Goal: Information Seeking & Learning: Check status

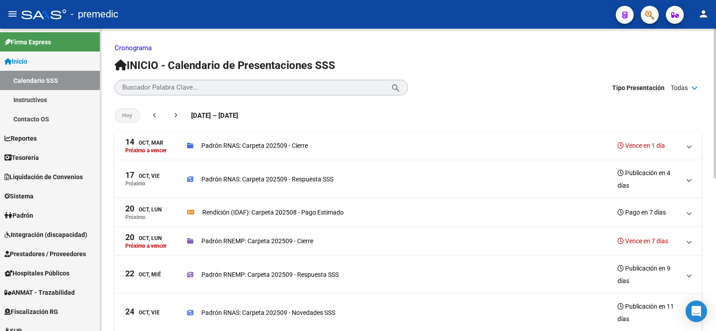
scroll to position [7, 0]
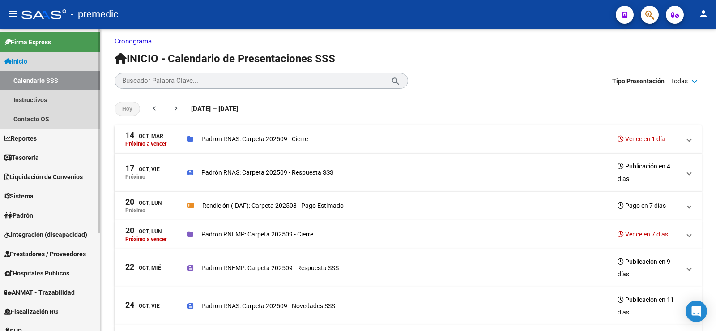
click at [20, 61] on span "Inicio" at bounding box center [15, 61] width 23 height 10
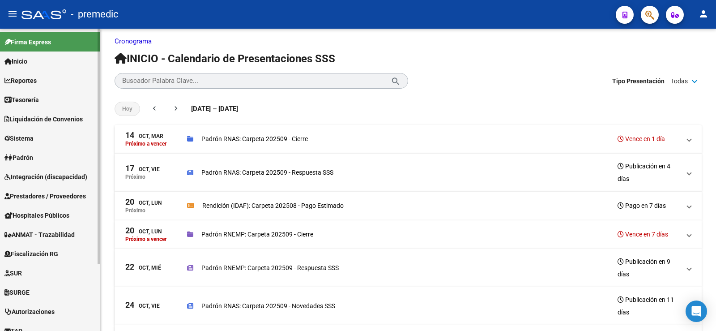
click at [35, 63] on link "Inicio" at bounding box center [50, 60] width 100 height 19
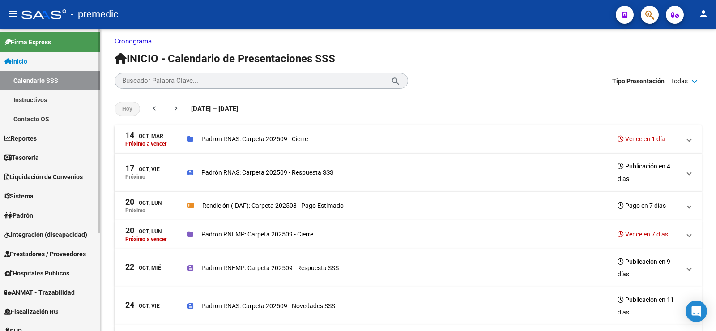
scroll to position [45, 0]
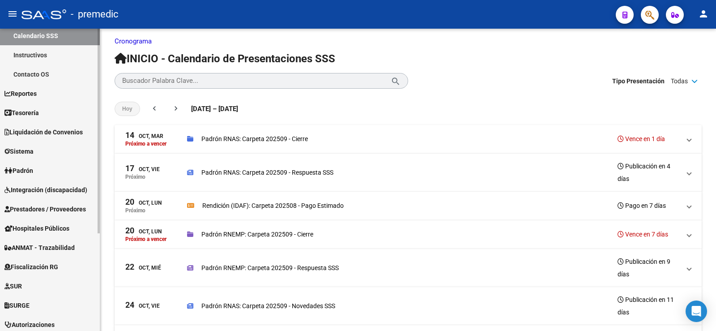
click at [63, 187] on span "Integración (discapacidad)" at bounding box center [45, 190] width 83 height 10
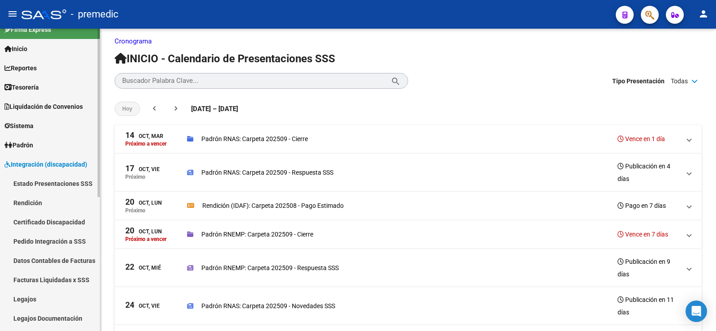
scroll to position [0, 0]
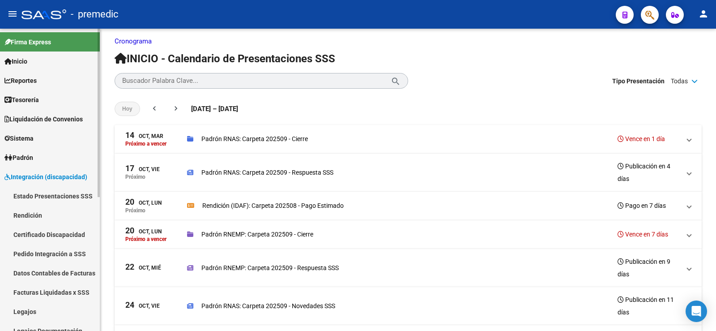
click at [37, 160] on link "Padrón" at bounding box center [50, 157] width 100 height 19
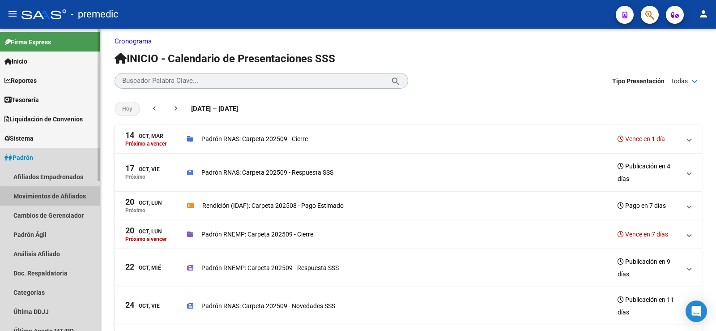
click at [73, 196] on link "Movimientos de Afiliados" at bounding box center [50, 195] width 100 height 19
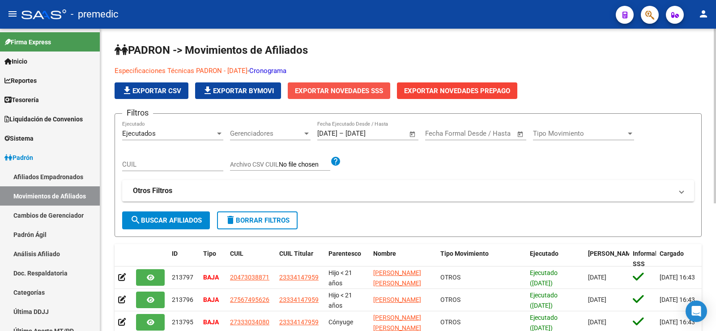
click at [356, 93] on span "Exportar Novedades SSS" at bounding box center [339, 91] width 88 height 8
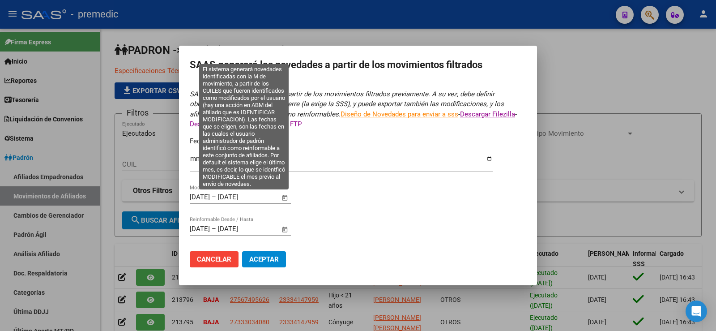
click at [285, 198] on span "Open calendar" at bounding box center [284, 197] width 21 height 21
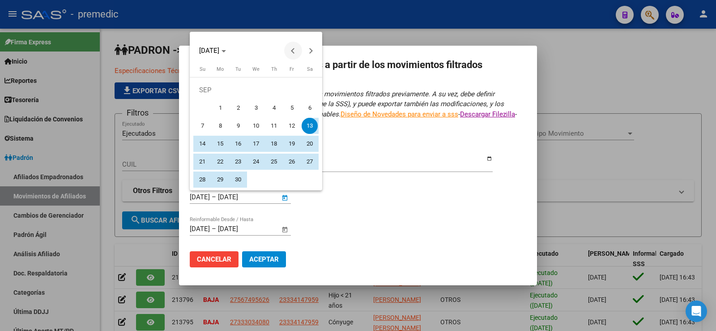
click at [295, 47] on span "Previous month" at bounding box center [293, 51] width 18 height 18
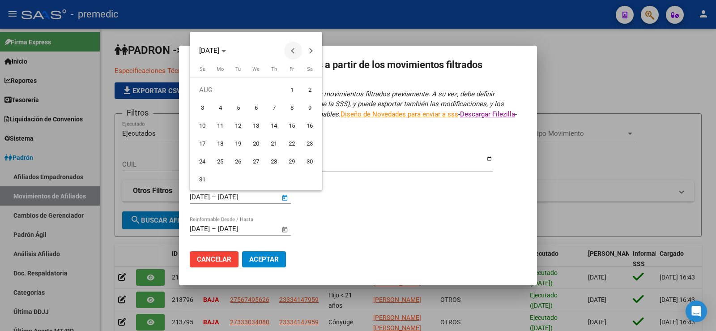
click at [295, 47] on span "Previous month" at bounding box center [293, 51] width 18 height 18
click at [312, 50] on button "Next month" at bounding box center [311, 51] width 18 height 18
click at [295, 91] on span "1" at bounding box center [292, 90] width 16 height 16
type input "[DATE]"
click at [308, 55] on span "Next month" at bounding box center [311, 51] width 18 height 18
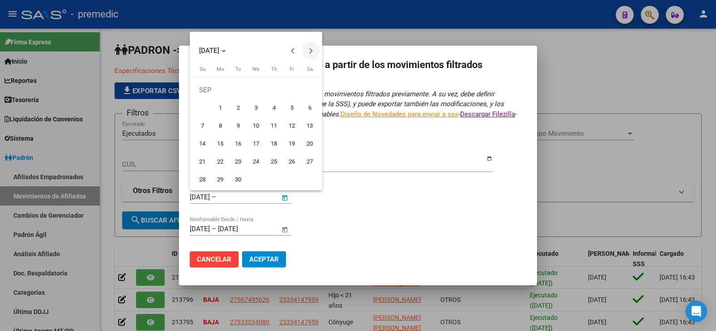
click at [307, 50] on button "Next month" at bounding box center [311, 51] width 18 height 18
click at [293, 54] on span "Previous month" at bounding box center [293, 51] width 18 height 18
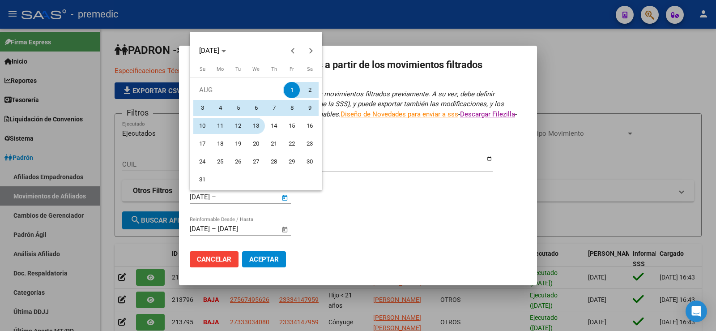
click at [261, 124] on span "13" at bounding box center [256, 126] width 16 height 16
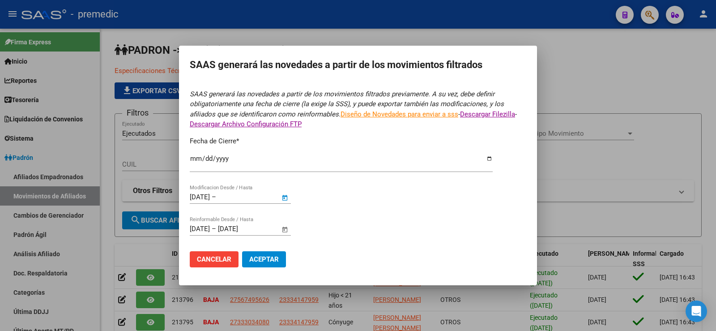
type input "[DATE]"
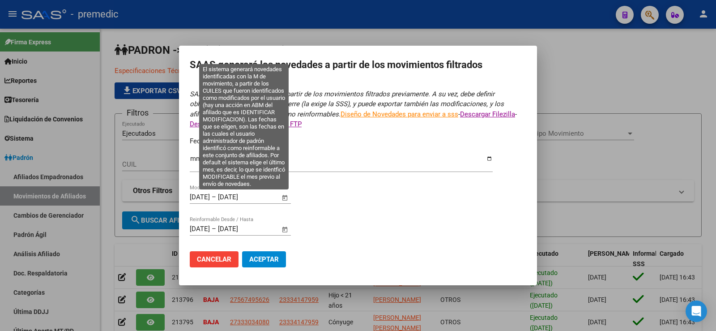
drag, startPoint x: 210, startPoint y: 202, endPoint x: 213, endPoint y: 198, distance: 4.8
click at [211, 200] on div "[DATE] [DATE] – [DATE] Fecha fin Modificacion Desde / Hasta" at bounding box center [235, 196] width 90 height 13
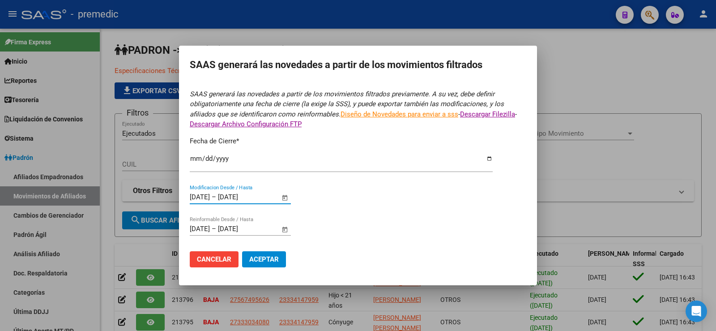
click at [286, 196] on span "Open calendar" at bounding box center [284, 197] width 21 height 21
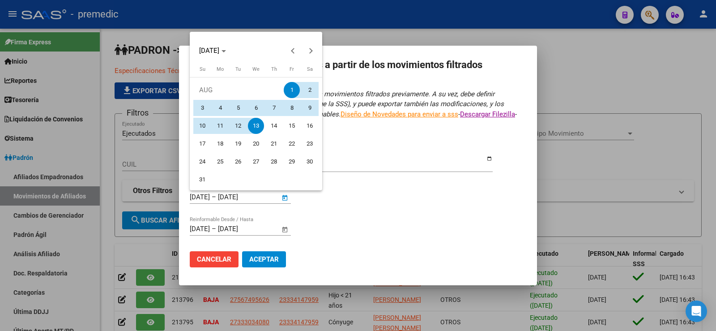
click at [257, 127] on span "13" at bounding box center [256, 126] width 16 height 16
type input "[DATE]"
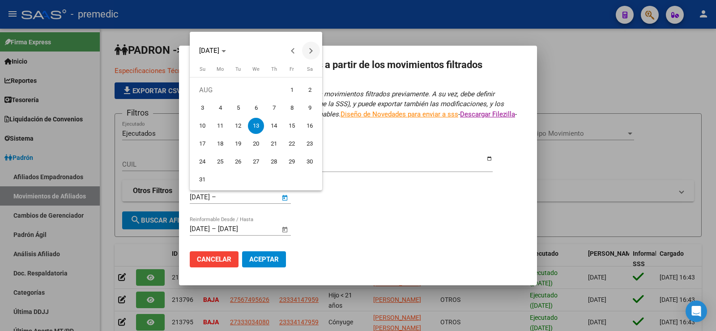
click at [315, 50] on span "Next month" at bounding box center [311, 51] width 18 height 18
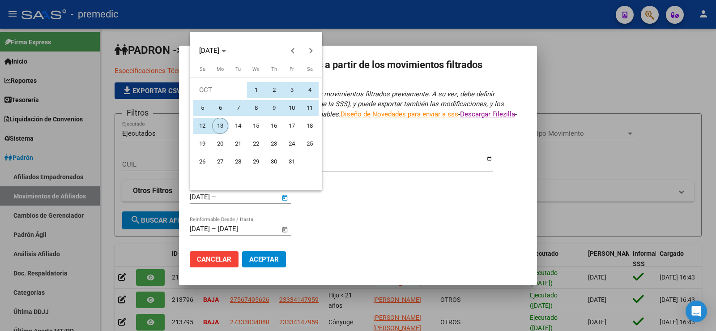
click at [223, 124] on span "13" at bounding box center [220, 126] width 16 height 16
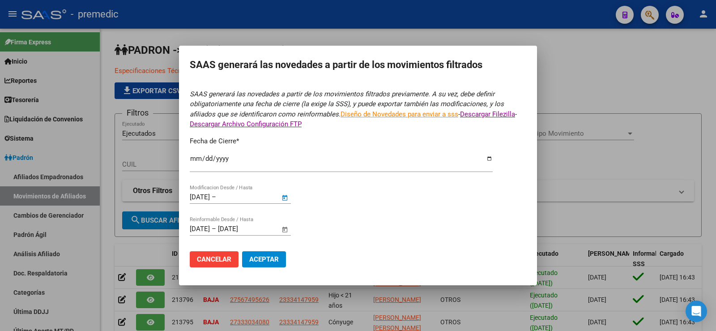
type input "[DATE]"
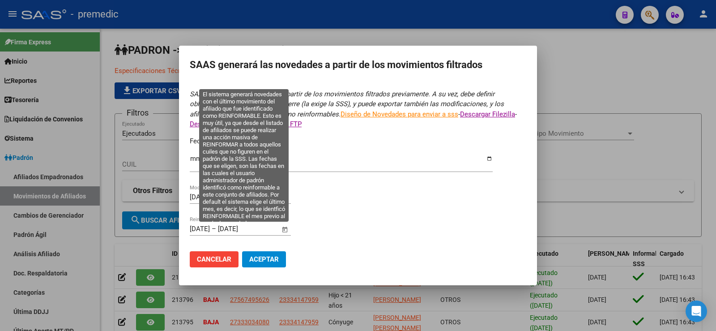
click at [285, 227] on span "Open calendar" at bounding box center [284, 228] width 21 height 21
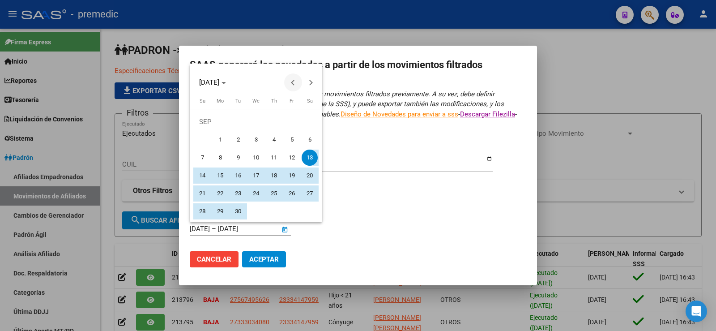
click at [292, 82] on button "Previous month" at bounding box center [293, 82] width 18 height 18
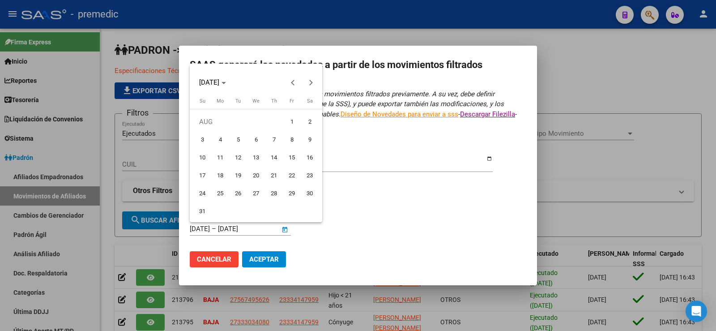
click at [256, 158] on span "13" at bounding box center [256, 157] width 16 height 16
type input "[DATE]"
click at [370, 243] on div at bounding box center [358, 165] width 716 height 331
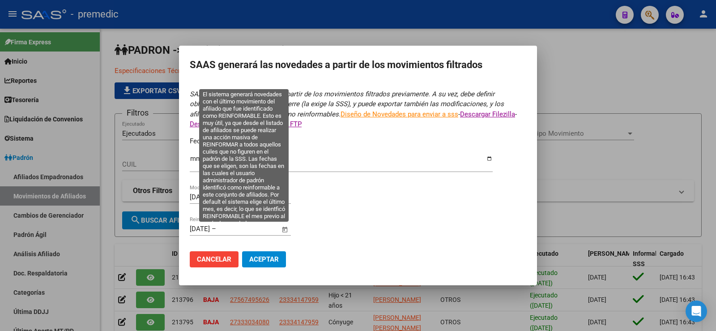
click at [285, 230] on span "Open calendar" at bounding box center [284, 228] width 21 height 21
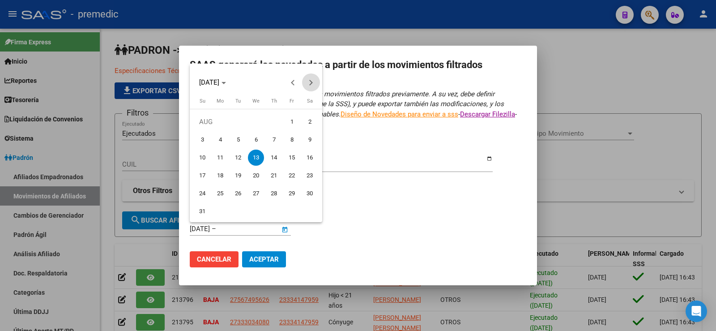
click at [313, 81] on span "Next month" at bounding box center [311, 82] width 18 height 18
click at [315, 77] on span "Next month" at bounding box center [311, 82] width 18 height 18
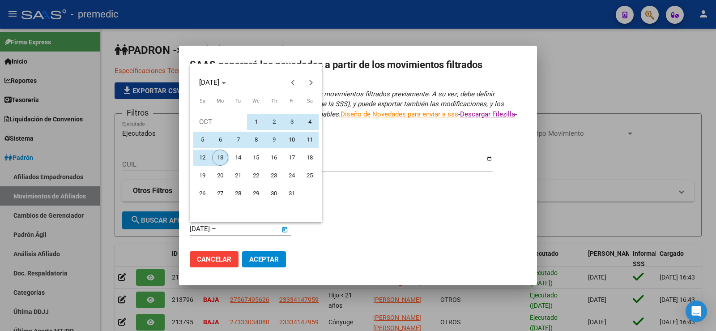
click at [222, 157] on span "13" at bounding box center [220, 157] width 16 height 16
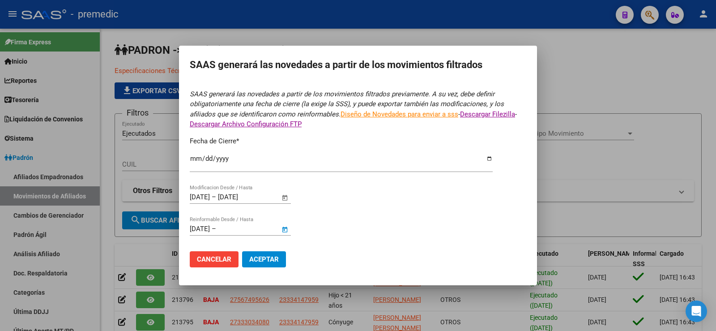
type input "[DATE]"
click at [272, 262] on span "Aceptar" at bounding box center [264, 259] width 30 height 8
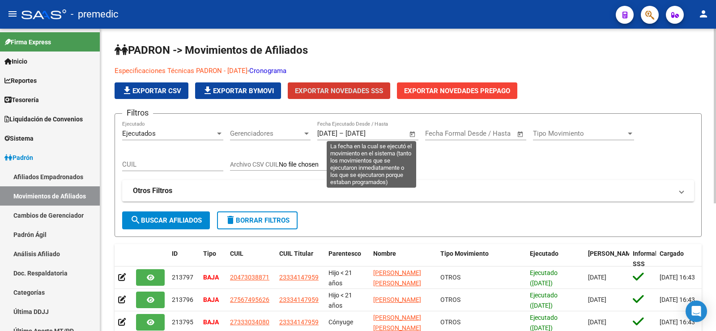
click at [318, 132] on input "[DATE]" at bounding box center [327, 133] width 20 height 8
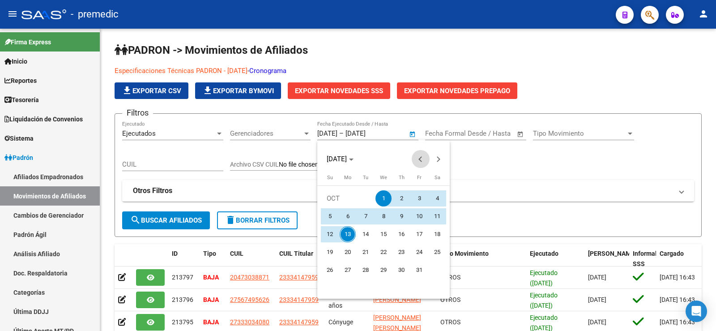
click at [414, 158] on span "Previous month" at bounding box center [421, 159] width 18 height 18
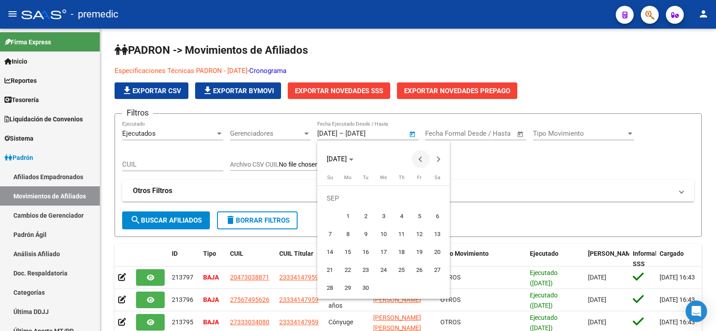
click at [414, 158] on span "Previous month" at bounding box center [421, 159] width 18 height 18
click at [382, 232] on span "13" at bounding box center [383, 234] width 16 height 16
type input "[DATE]"
click at [438, 158] on button "Next month" at bounding box center [439, 159] width 18 height 18
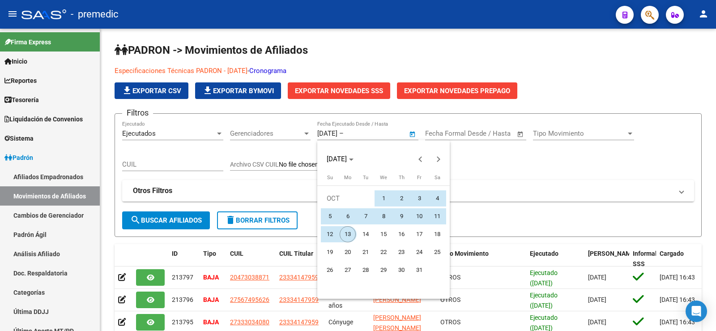
click at [349, 235] on span "13" at bounding box center [348, 234] width 16 height 16
type input "[DATE]"
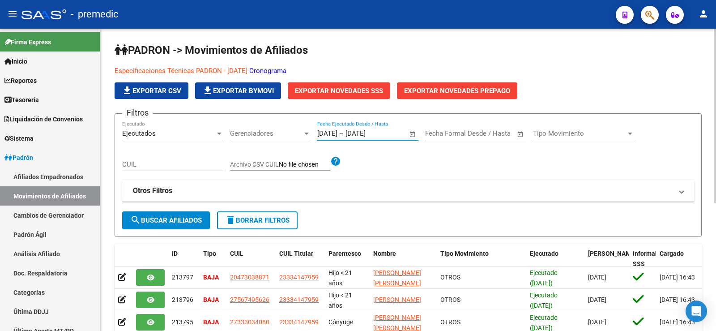
click at [180, 217] on span "search Buscar Afiliados" at bounding box center [166, 220] width 72 height 8
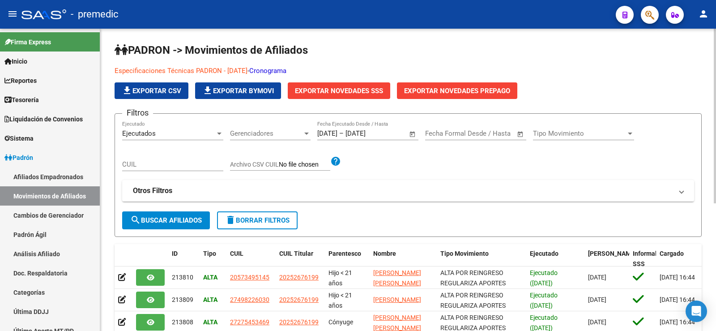
click at [327, 89] on span "Exportar Novedades SSS" at bounding box center [339, 91] width 88 height 8
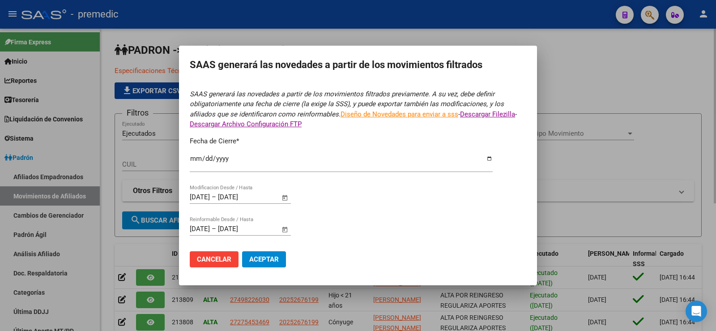
type input "[DATE]"
click at [406, 209] on form "SAAS generará las novedades a partir de los movimientos filtrados previamente. …" at bounding box center [358, 181] width 336 height 185
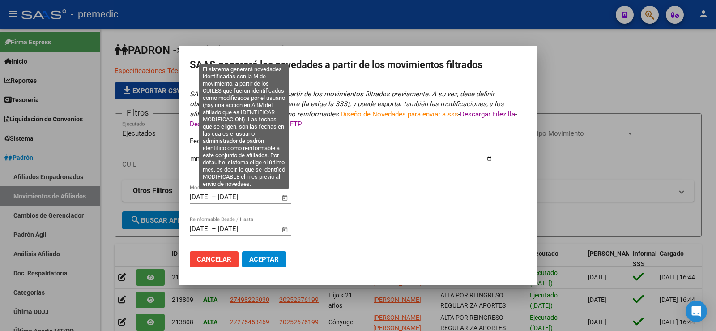
click at [285, 198] on span "Open calendar" at bounding box center [284, 197] width 21 height 21
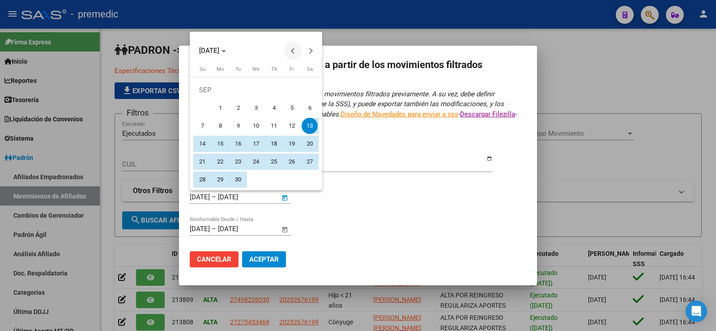
click at [292, 53] on span "Previous month" at bounding box center [293, 51] width 18 height 18
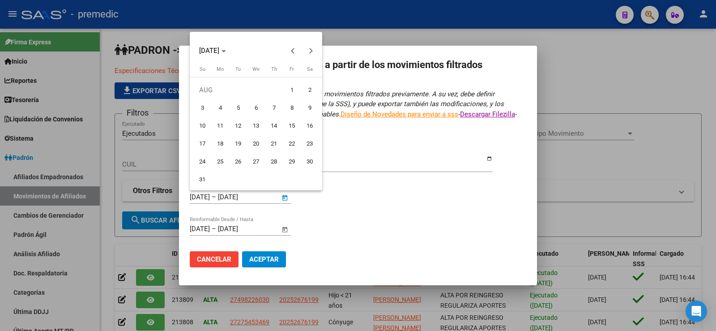
click at [257, 127] on span "13" at bounding box center [256, 126] width 16 height 16
type input "[DATE]"
click at [315, 52] on span "Next month" at bounding box center [311, 51] width 18 height 18
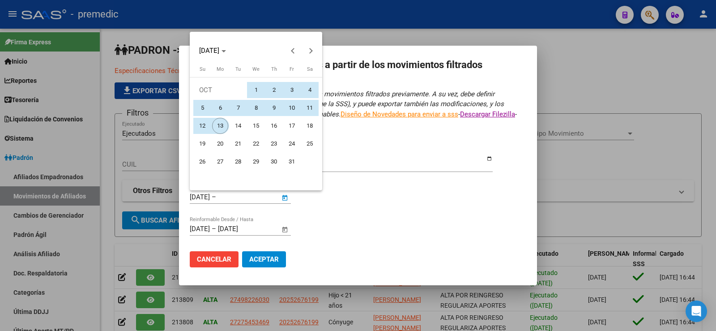
click at [223, 125] on span "13" at bounding box center [220, 126] width 16 height 16
type input "[DATE]"
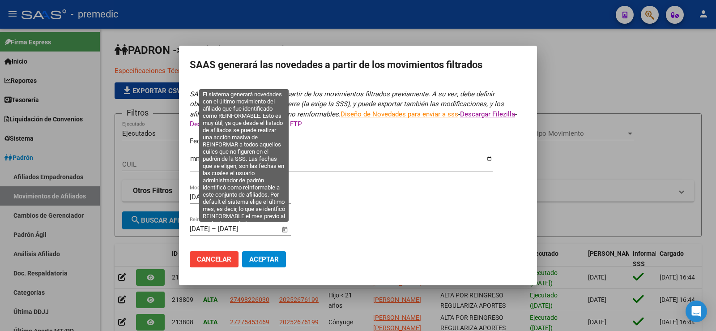
click at [288, 227] on span "Open calendar" at bounding box center [284, 228] width 21 height 21
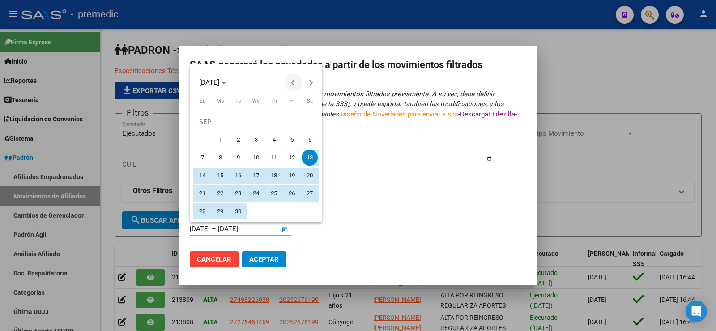
click at [293, 79] on span "Previous month" at bounding box center [293, 82] width 18 height 18
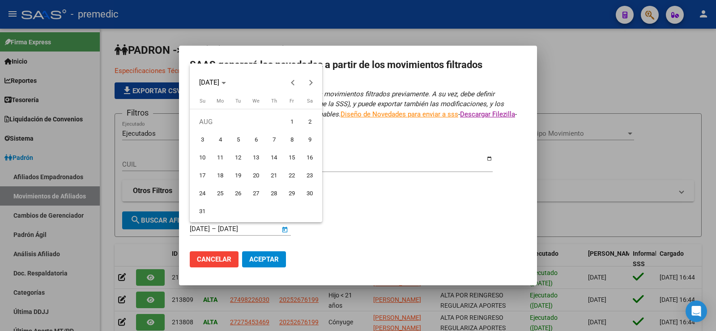
click at [260, 155] on span "13" at bounding box center [256, 157] width 16 height 16
type input "[DATE]"
click at [315, 81] on span "Next month" at bounding box center [311, 82] width 18 height 18
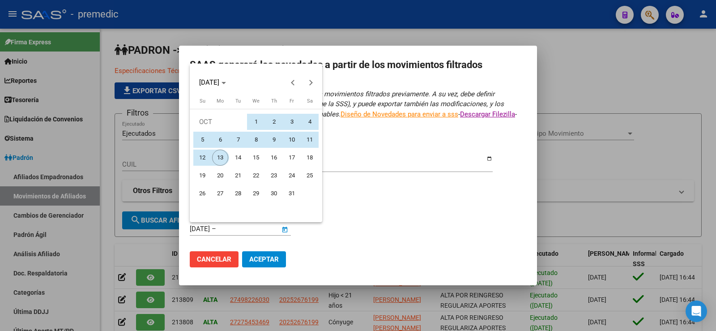
click at [223, 158] on span "13" at bounding box center [220, 157] width 16 height 16
type input "[DATE]"
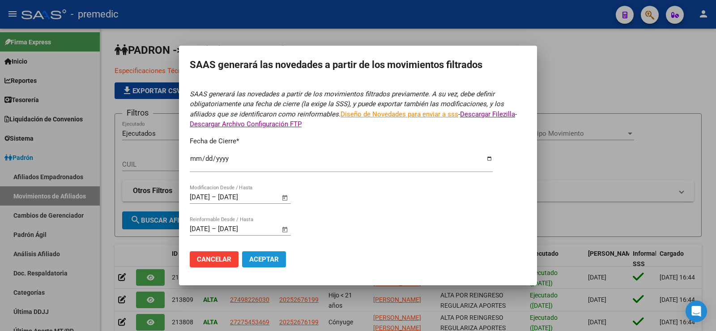
click at [280, 262] on button "Aceptar" at bounding box center [264, 259] width 44 height 16
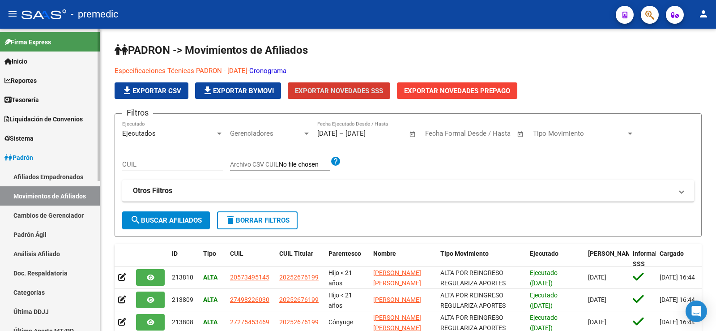
click at [57, 57] on link "Inicio" at bounding box center [50, 60] width 100 height 19
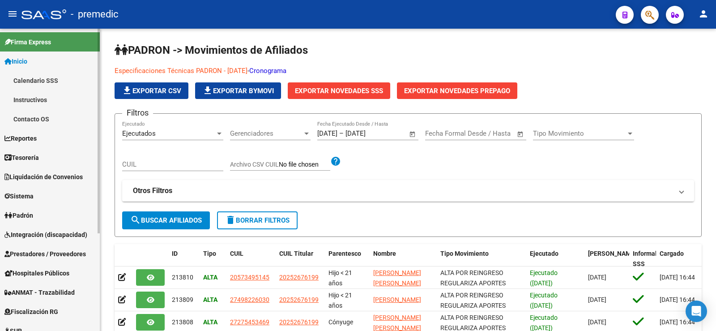
click at [30, 136] on span "Reportes" at bounding box center [20, 138] width 32 height 10
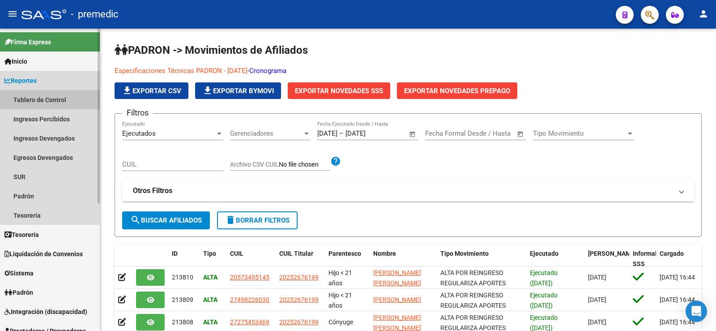
click at [59, 102] on link "Tablero de Control" at bounding box center [50, 99] width 100 height 19
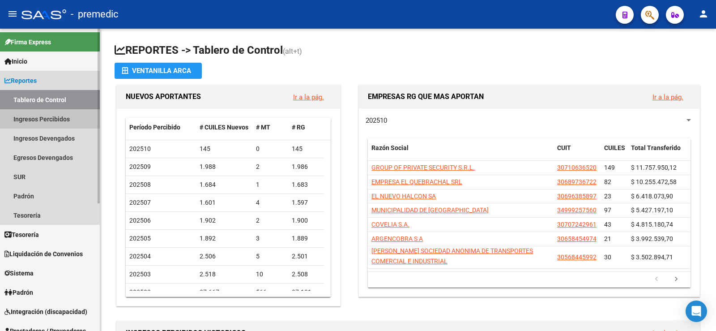
click at [30, 119] on link "Ingresos Percibidos" at bounding box center [50, 118] width 100 height 19
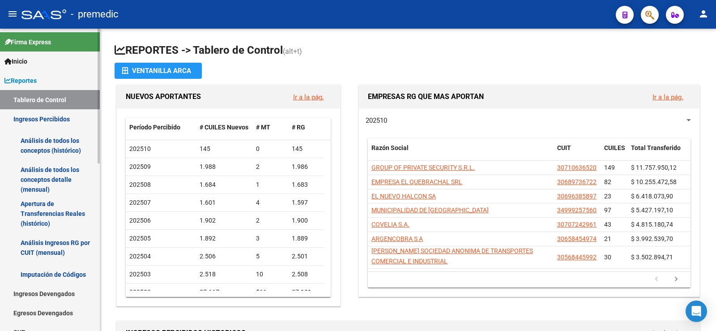
click at [64, 142] on link "Análisis de todos los conceptos (histórico)" at bounding box center [50, 145] width 100 height 34
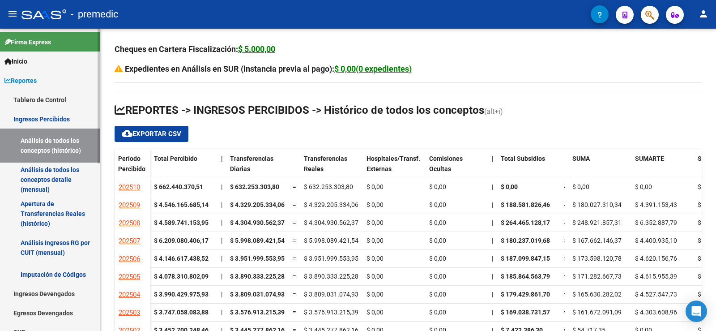
click at [51, 179] on link "Análisis de todos los conceptos detalle (mensual)" at bounding box center [50, 179] width 100 height 34
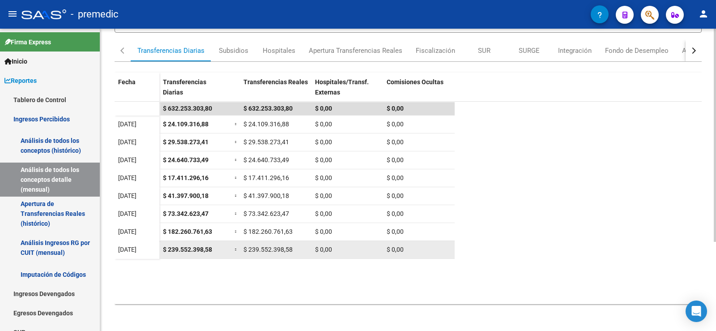
scroll to position [126, 0]
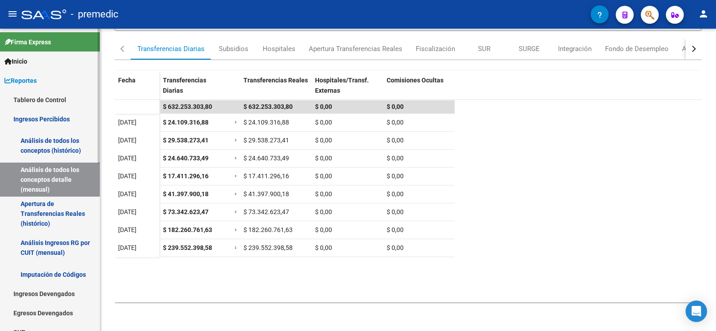
click at [56, 99] on link "Tablero de Control" at bounding box center [50, 99] width 100 height 19
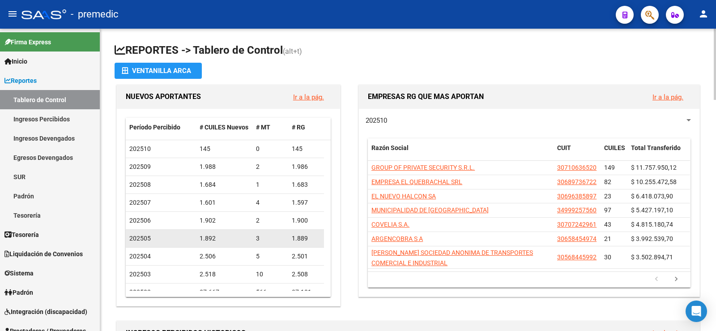
scroll to position [13, 0]
